Goal: Task Accomplishment & Management: Manage account settings

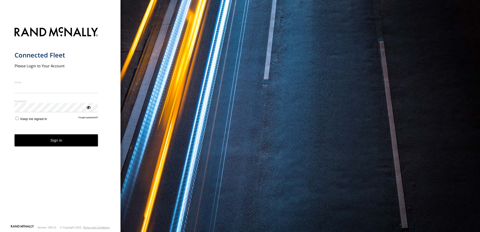
type input "**********"
click at [53, 145] on button "Sign in" at bounding box center [57, 140] width 84 height 12
click at [61, 143] on button "Sign in" at bounding box center [57, 140] width 84 height 12
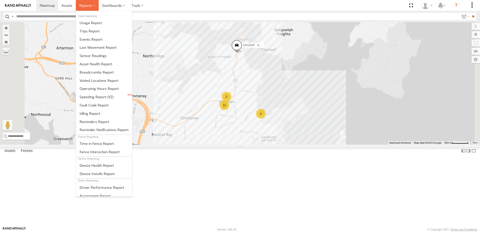
click at [90, 4] on span at bounding box center [85, 5] width 13 height 5
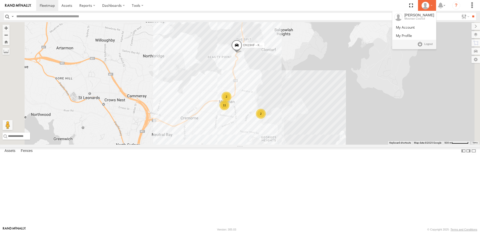
click at [430, 4] on div at bounding box center [427, 6] width 15 height 8
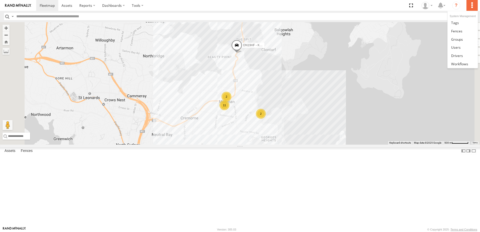
click at [471, 7] on label at bounding box center [471, 5] width 11 height 11
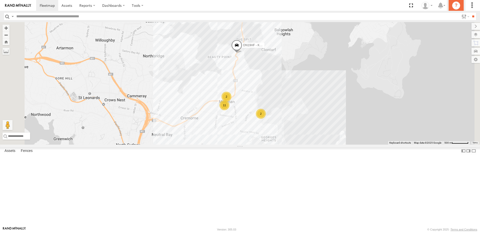
click at [455, 5] on icon "?" at bounding box center [456, 6] width 8 height 8
click at [74, 5] on link at bounding box center [67, 5] width 18 height 11
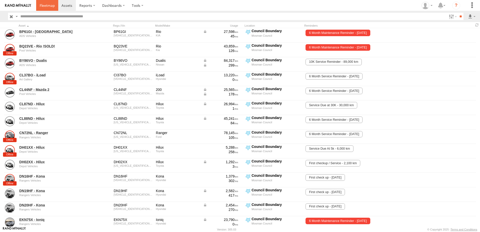
click at [50, 6] on span at bounding box center [47, 5] width 15 height 5
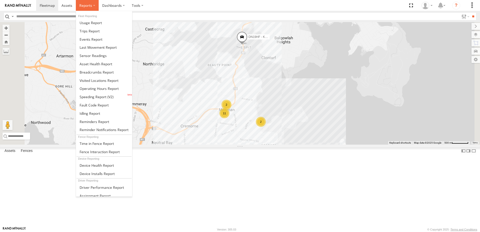
click at [92, 5] on label at bounding box center [87, 5] width 23 height 11
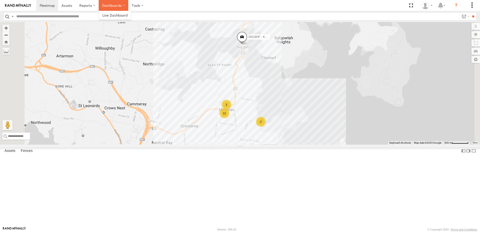
click at [124, 6] on label "Dashboards" at bounding box center [114, 5] width 30 height 11
click at [74, 6] on link at bounding box center [67, 5] width 18 height 11
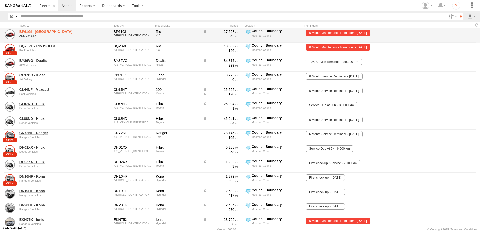
click at [34, 31] on link "BP61GI - [GEOGRAPHIC_DATA]" at bounding box center [53, 31] width 69 height 5
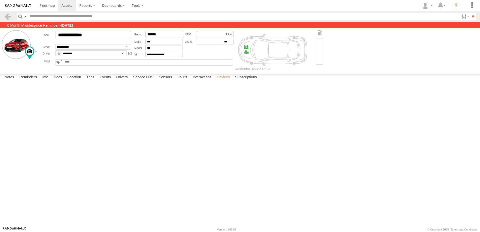
click at [226, 81] on label "Devices" at bounding box center [223, 77] width 18 height 7
click at [0, 0] on div "348518670534" at bounding box center [0, 0] width 0 height 0
click at [0, 0] on div at bounding box center [0, 0] width 0 height 0
click at [0, 0] on span at bounding box center [0, 0] width 0 height 0
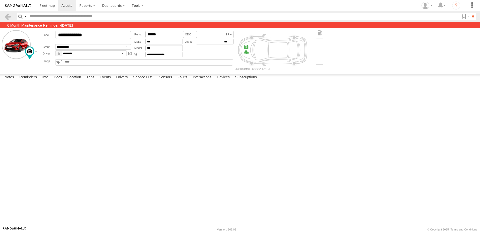
drag, startPoint x: 35, startPoint y: 95, endPoint x: 132, endPoint y: 94, distance: 96.6
click at [0, 0] on div "GX6" at bounding box center [0, 0] width 0 height 0
click at [0, 0] on div "2.2.0-enc" at bounding box center [0, 0] width 0 height 0
click at [0, 0] on div "10:58 [DATE]" at bounding box center [0, 0] width 0 height 0
